Goal: Check status

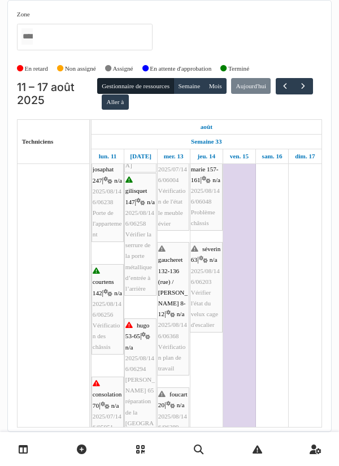
scroll to position [411, 0]
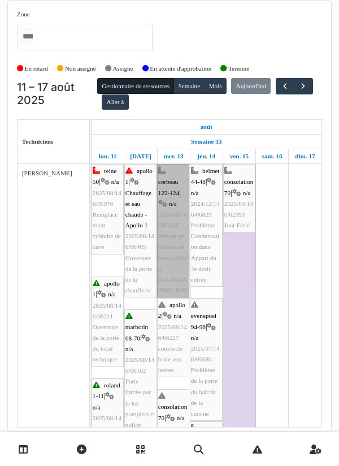
click at [176, 228] on link "corbeau 122-124 | n/a 2025/08/146/05036 Prévoir un technicien pour ouvrir à [GE…" at bounding box center [173, 236] width 32 height 144
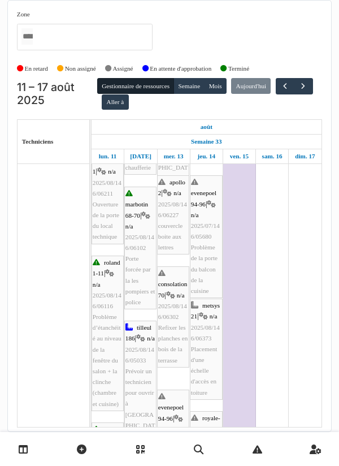
scroll to position [123, 0]
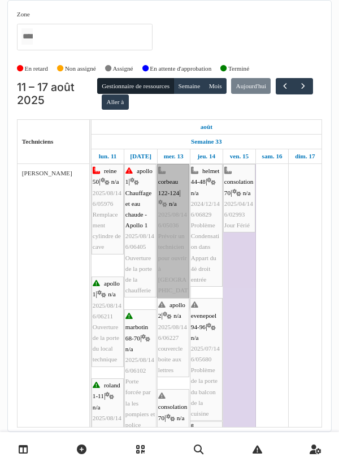
click at [173, 225] on link "corbeau 122-124 | n/a 2025/08/146/05036 Prévoir un technicien pour ouvrir à [GE…" at bounding box center [173, 236] width 32 height 144
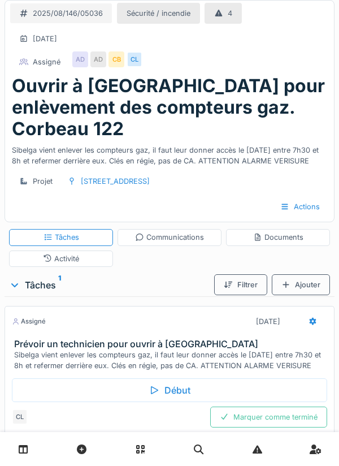
click at [101, 64] on div "AD" at bounding box center [98, 59] width 16 height 16
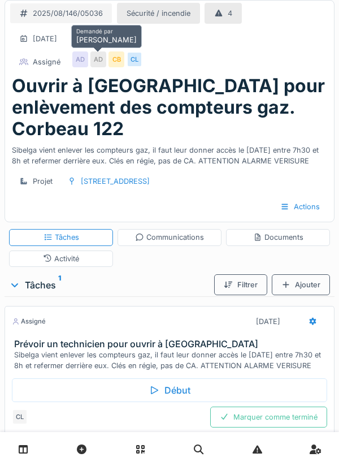
click at [166, 50] on div "2025/08/146/05036 Sécurité / incendie 4 13/08/2025 Assigné AD AD CB CL" at bounding box center [169, 38] width 329 height 75
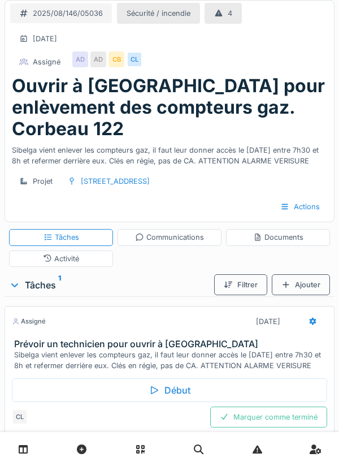
click at [115, 65] on div "CB" at bounding box center [116, 59] width 16 height 16
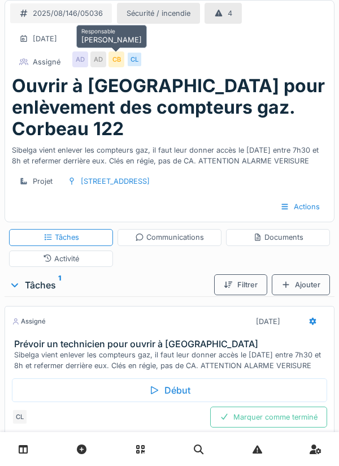
click at [177, 50] on div "2025/08/146/05036 Sécurité / incendie 4 13/08/2025 Assigné AD AD CB CL" at bounding box center [169, 38] width 329 height 75
